Goal: Information Seeking & Learning: Learn about a topic

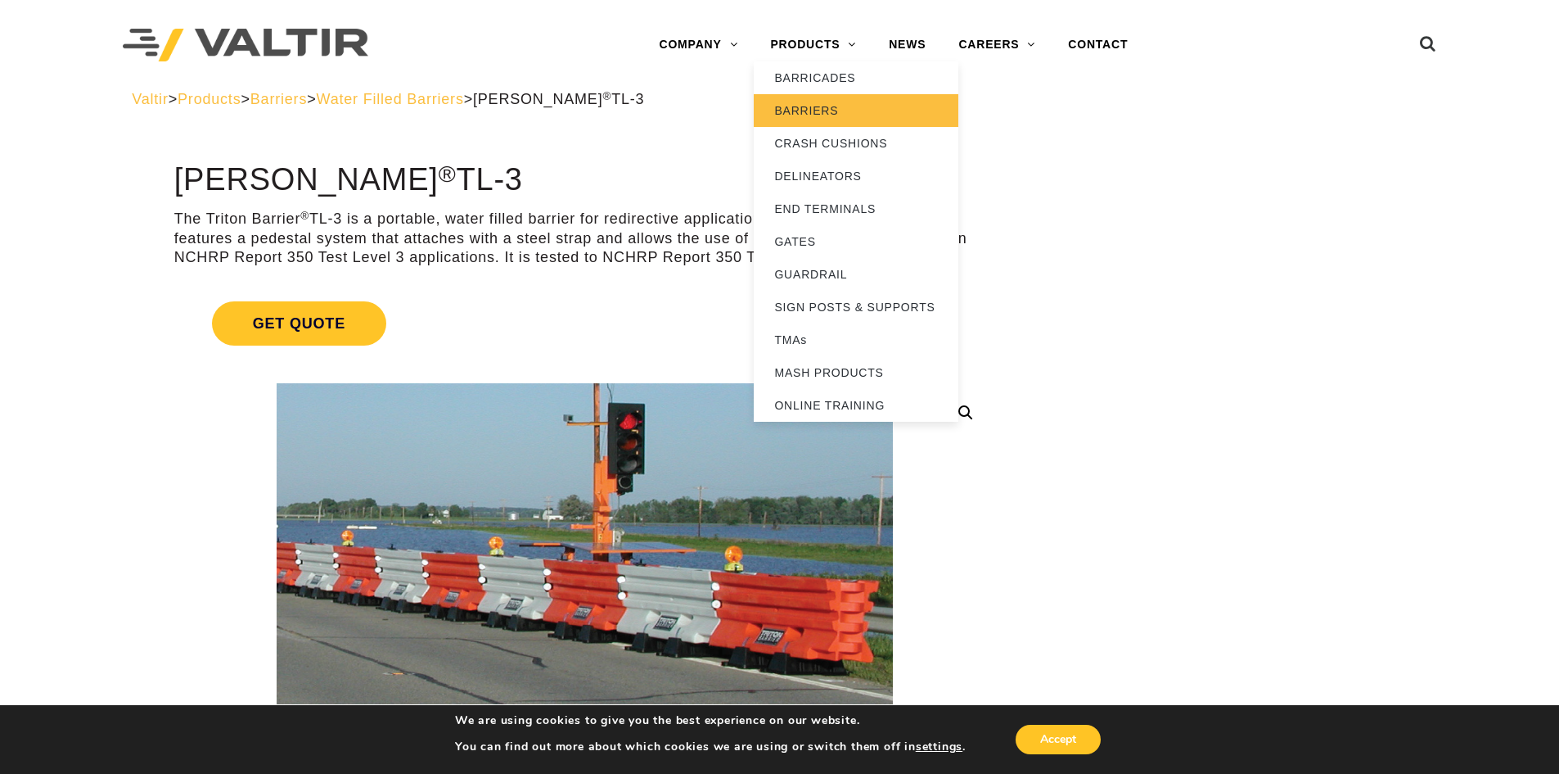
click at [828, 107] on link "BARRIERS" at bounding box center [856, 110] width 205 height 33
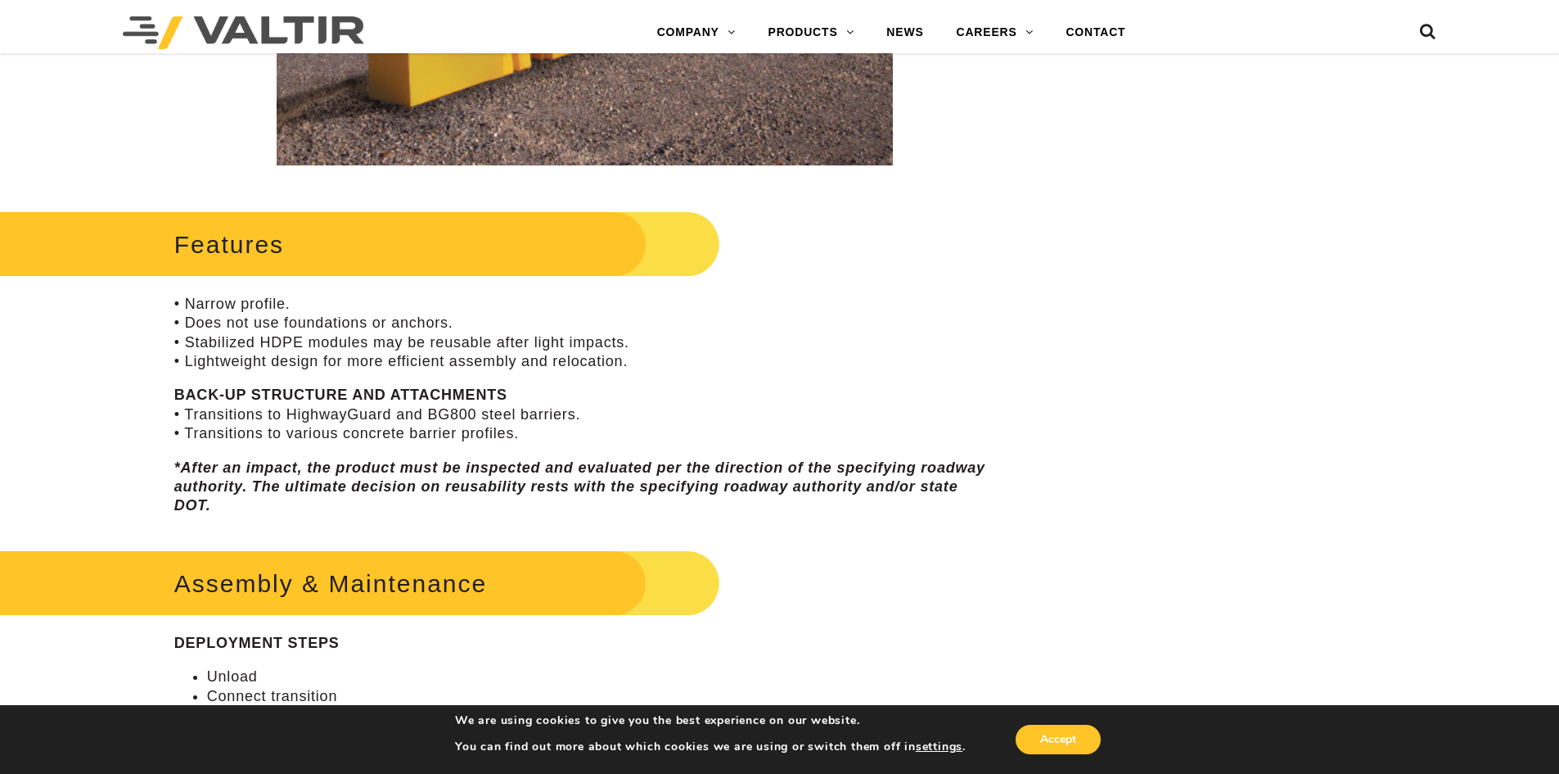
scroll to position [819, 0]
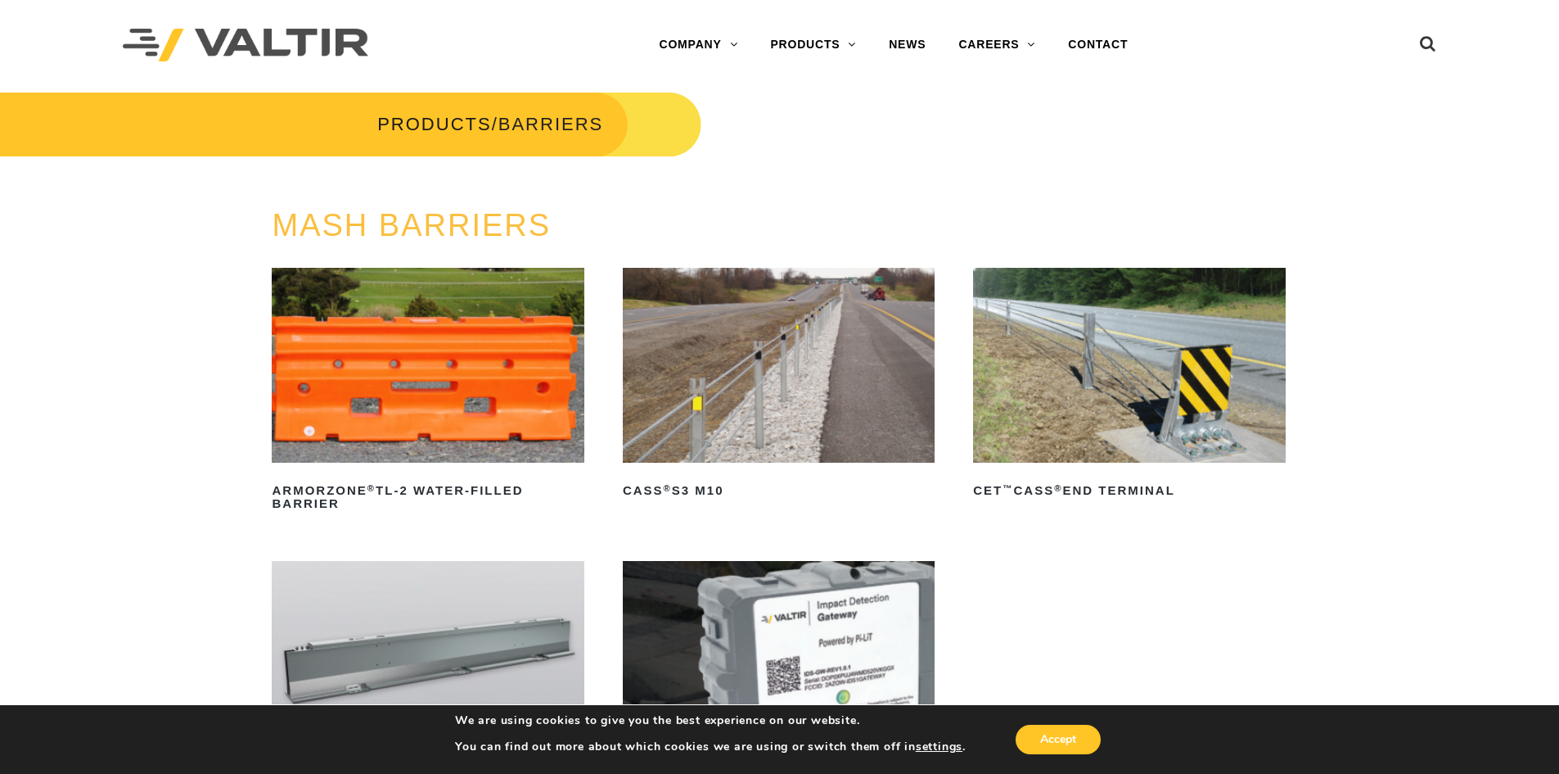
click at [444, 431] on img at bounding box center [428, 365] width 312 height 195
